Goal: Go to known website: Go to known website

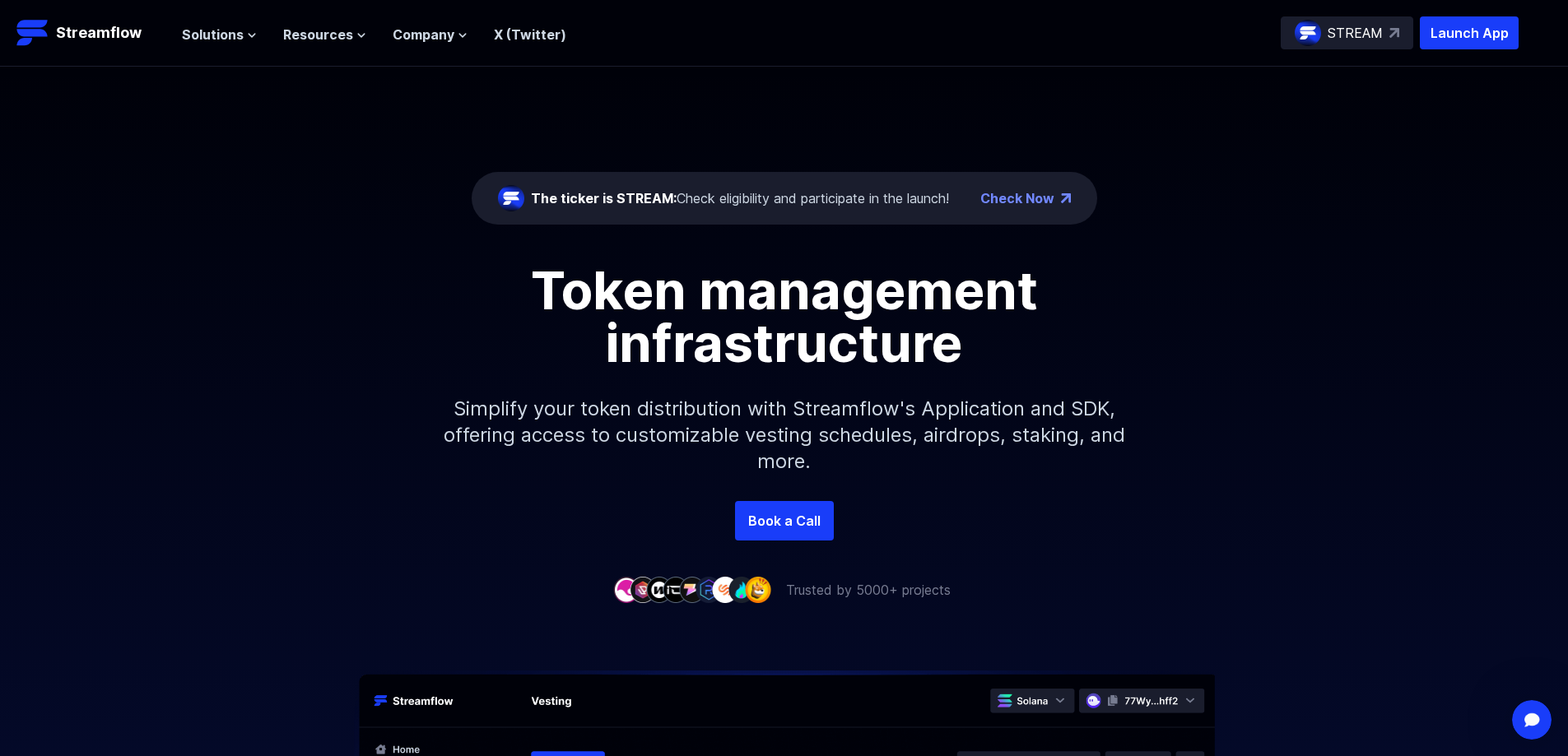
click at [1387, 32] on div "STREAM" at bounding box center [1346, 33] width 132 height 33
click at [108, 28] on p "Streamflow" at bounding box center [99, 32] width 86 height 23
click at [1468, 29] on p "Launch App" at bounding box center [1469, 33] width 99 height 33
